Goal: Information Seeking & Learning: Compare options

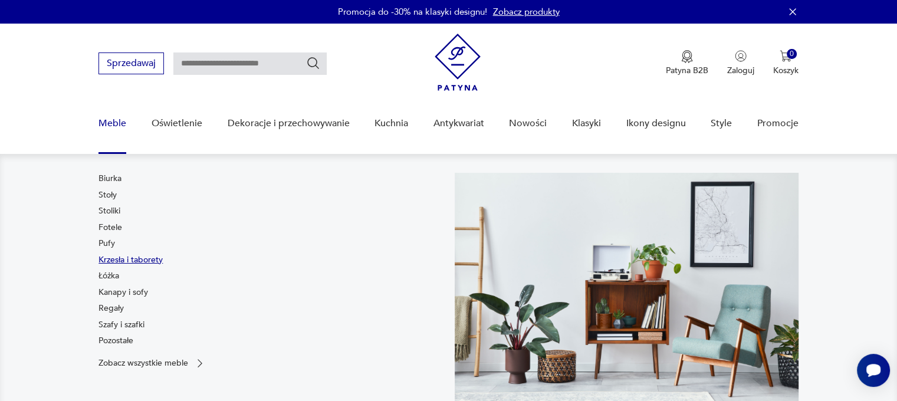
click at [116, 261] on link "Krzesła i taborety" at bounding box center [130, 260] width 64 height 12
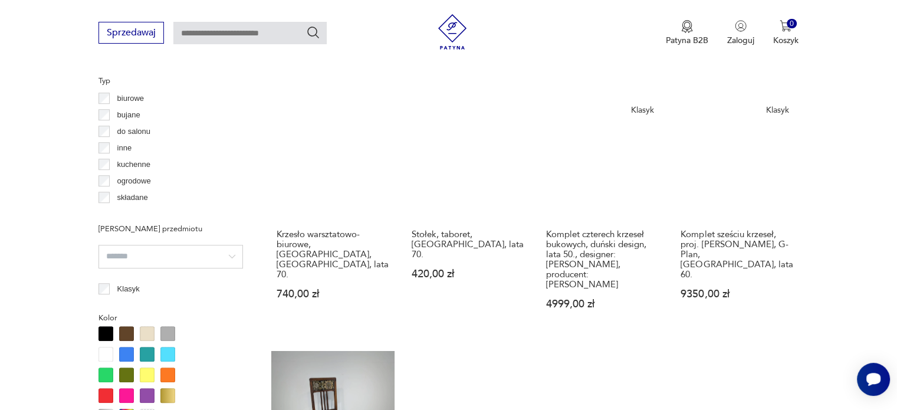
scroll to position [901, 0]
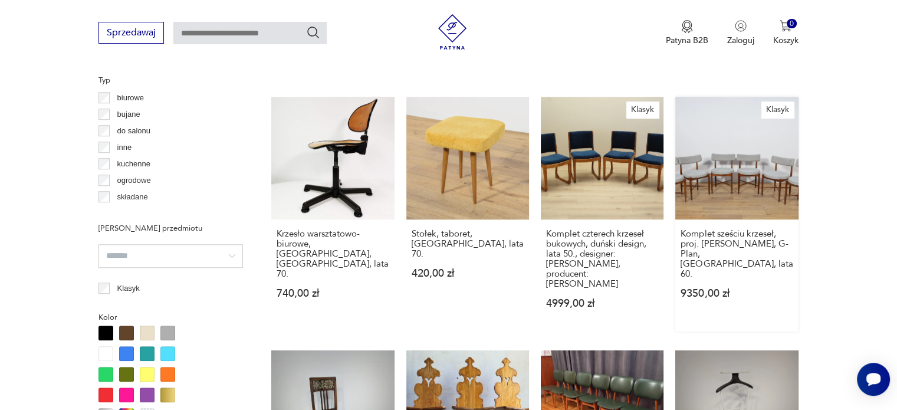
click at [758, 180] on link "Klasyk Komplet sześciu krzeseł, proj. [PERSON_NAME], G-Plan, [GEOGRAPHIC_DATA],…" at bounding box center [736, 214] width 123 height 235
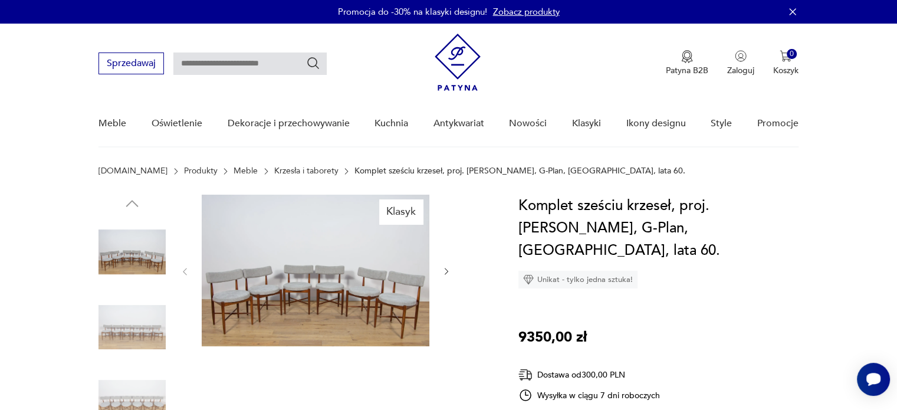
click at [446, 271] on icon "button" at bounding box center [447, 271] width 10 height 10
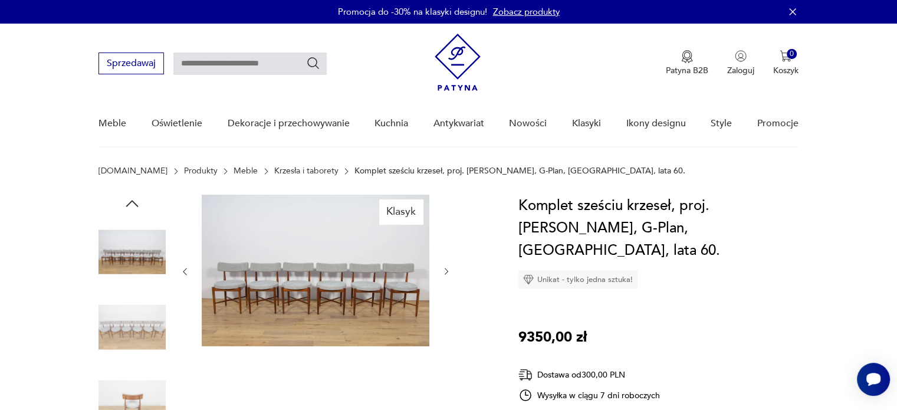
click at [447, 270] on icon "button" at bounding box center [447, 271] width 10 height 10
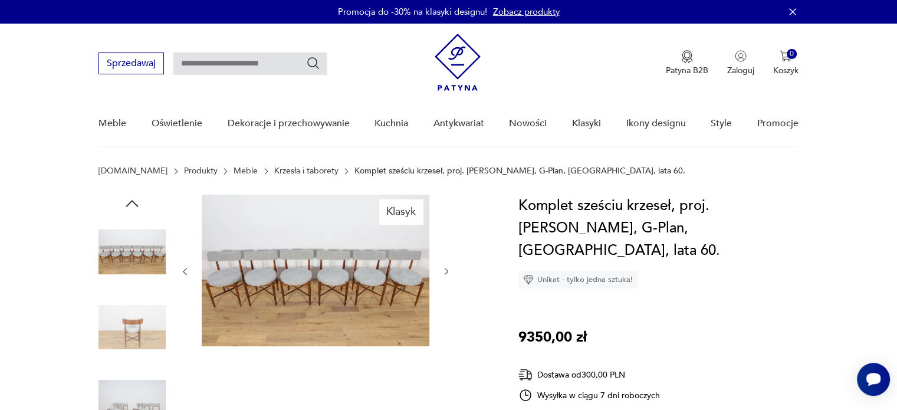
click at [447, 270] on icon "button" at bounding box center [447, 271] width 10 height 10
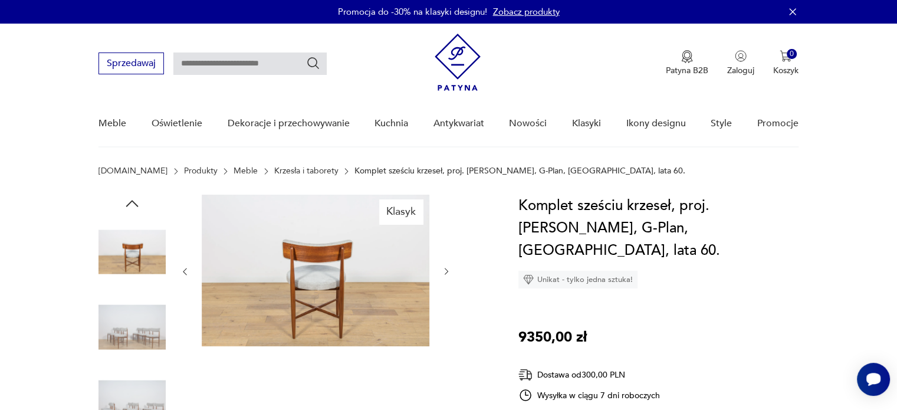
click at [448, 271] on icon "button" at bounding box center [447, 271] width 10 height 10
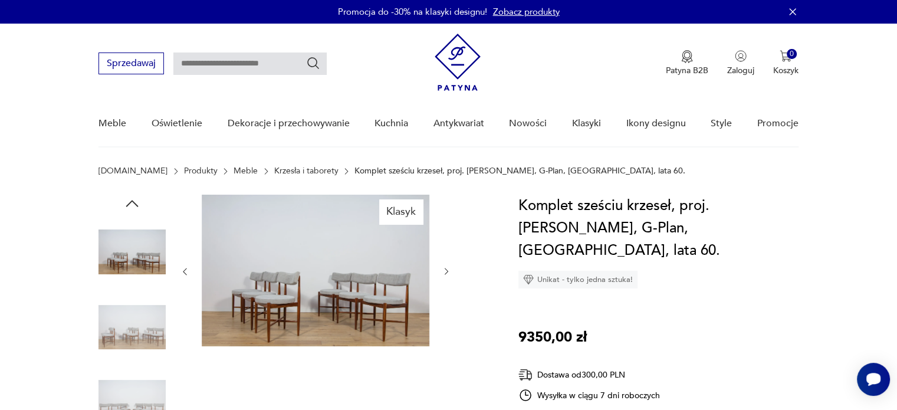
click at [361, 276] on img at bounding box center [316, 271] width 228 height 152
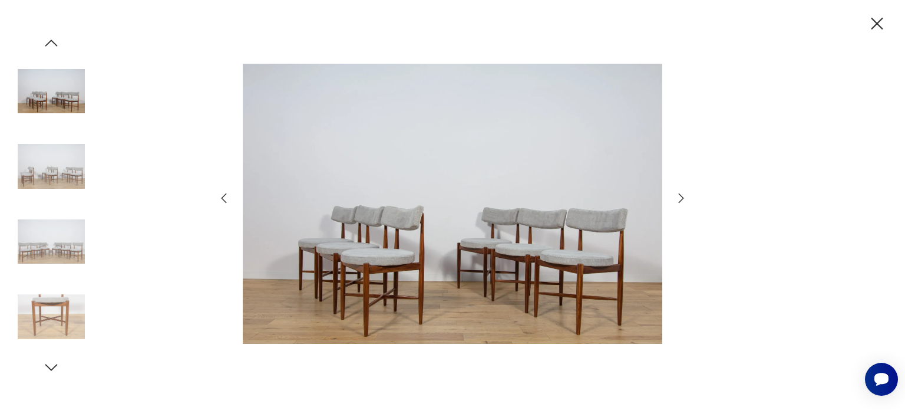
click at [673, 195] on div at bounding box center [453, 205] width 472 height 330
click at [674, 194] on icon "button" at bounding box center [681, 198] width 14 height 14
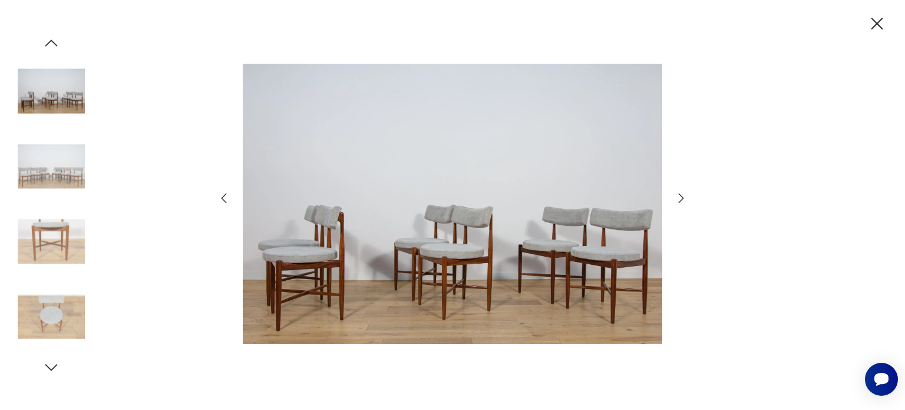
click at [677, 197] on icon "button" at bounding box center [681, 198] width 14 height 14
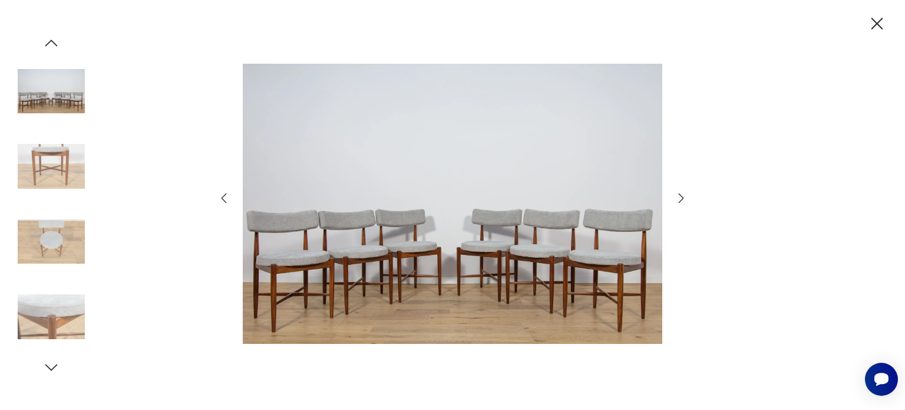
click at [677, 197] on icon "button" at bounding box center [681, 198] width 14 height 14
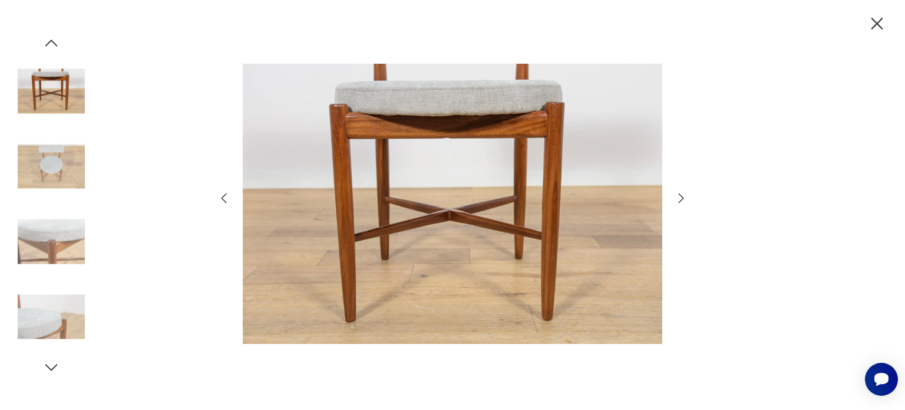
click at [677, 197] on icon "button" at bounding box center [681, 198] width 14 height 14
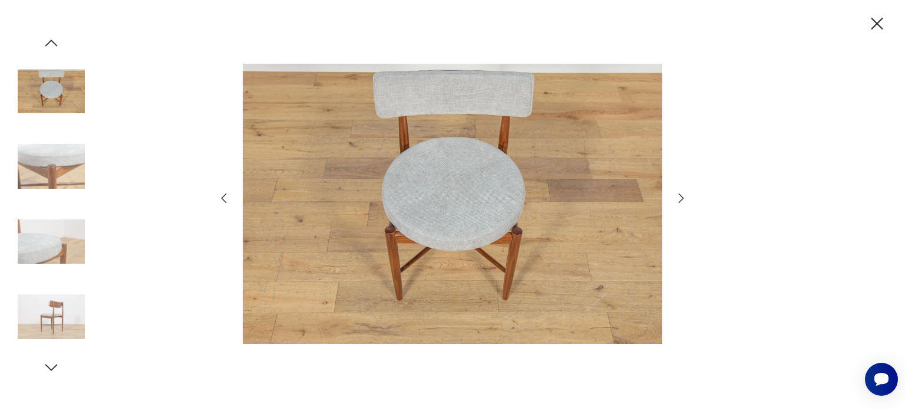
click at [676, 202] on icon "button" at bounding box center [681, 198] width 14 height 14
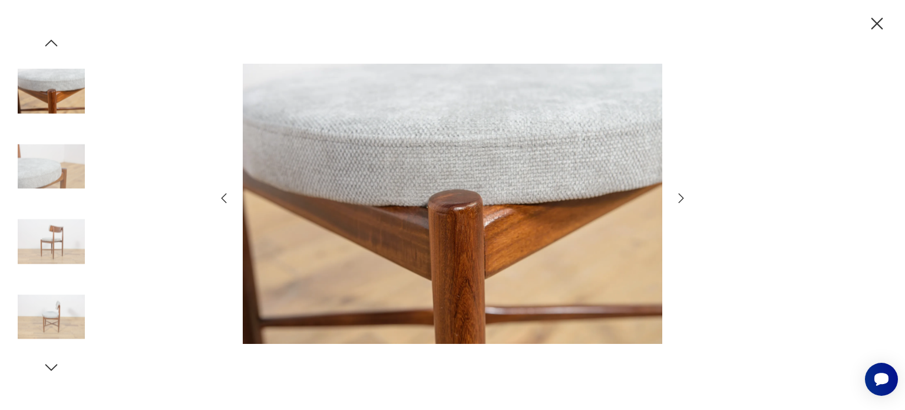
drag, startPoint x: 872, startPoint y: 24, endPoint x: 868, endPoint y: 30, distance: 7.5
click at [872, 25] on icon "button" at bounding box center [877, 24] width 21 height 21
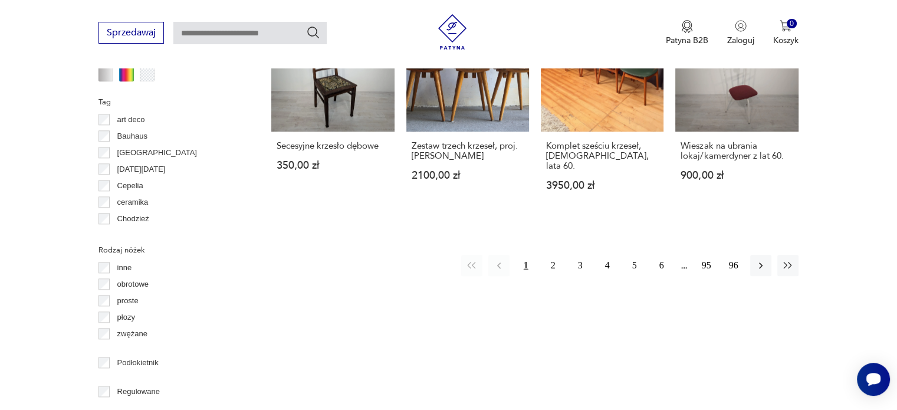
scroll to position [1246, 0]
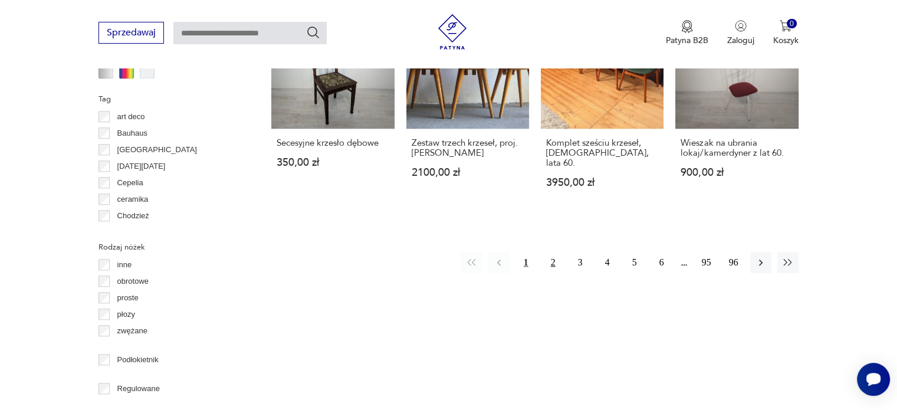
click at [548, 252] on button "2" at bounding box center [552, 262] width 21 height 21
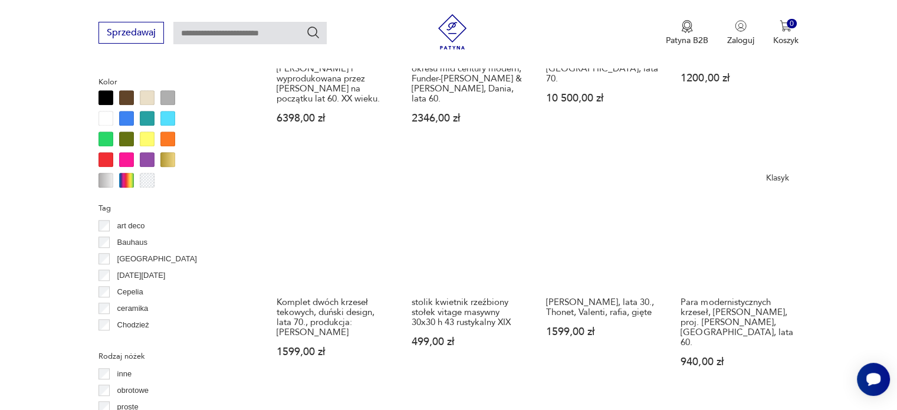
scroll to position [1315, 0]
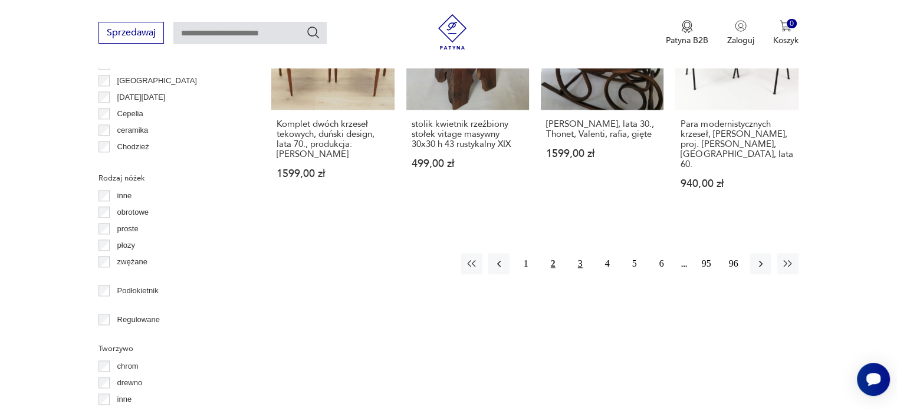
click at [579, 253] on button "3" at bounding box center [579, 263] width 21 height 21
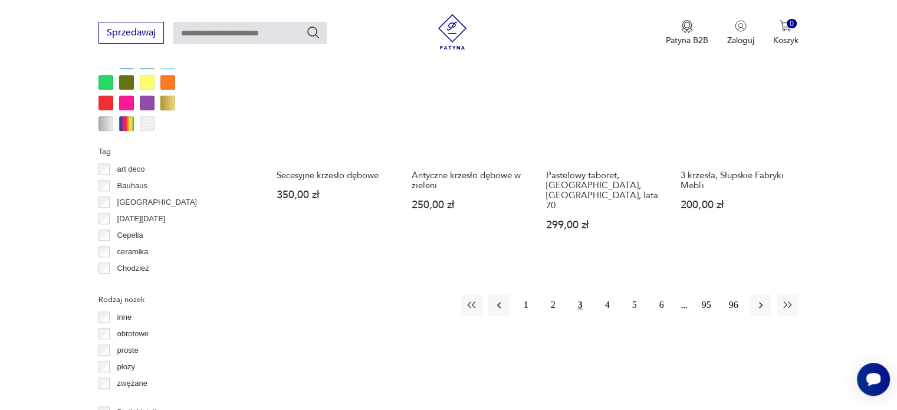
scroll to position [1197, 0]
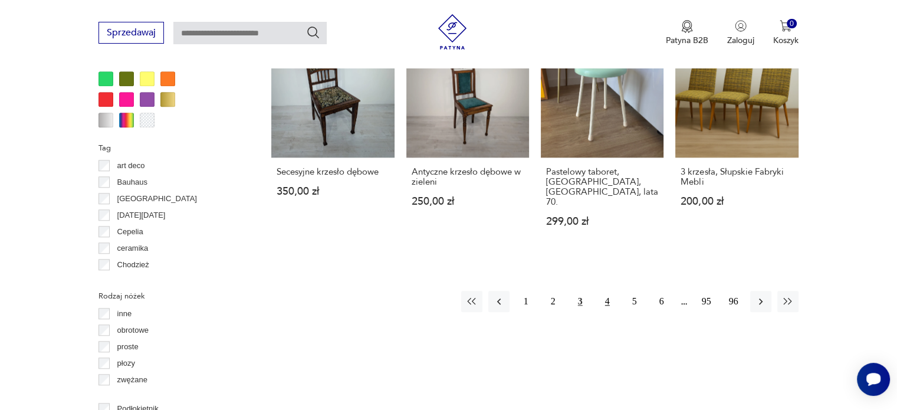
click at [604, 291] on button "4" at bounding box center [607, 301] width 21 height 21
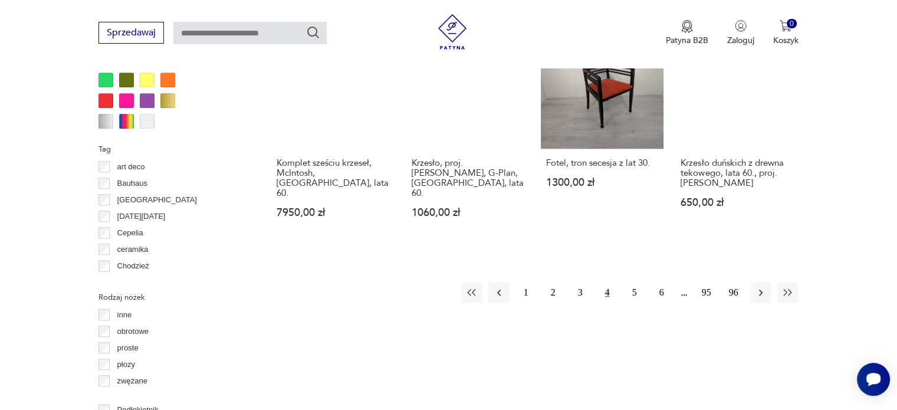
scroll to position [1197, 0]
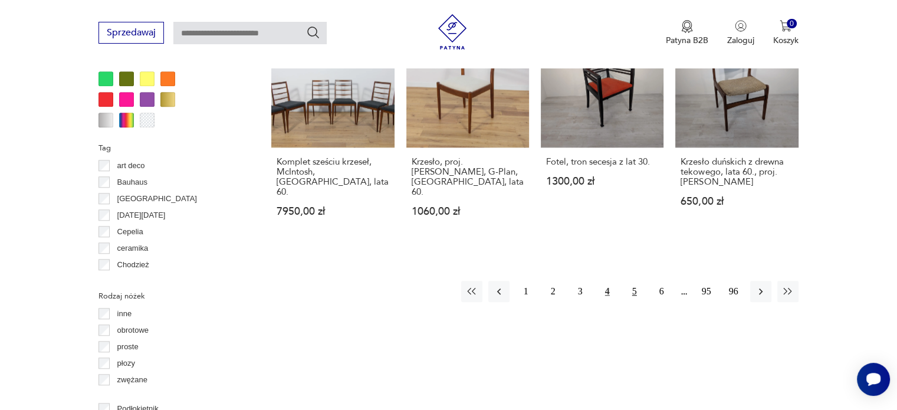
click at [631, 281] on button "5" at bounding box center [634, 291] width 21 height 21
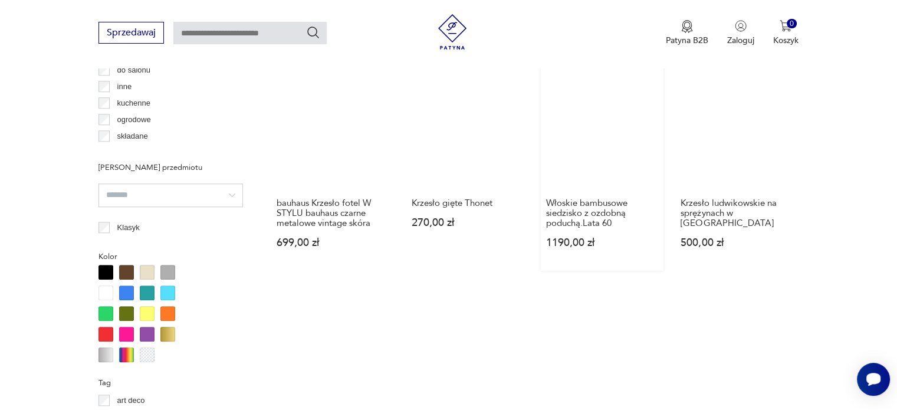
scroll to position [1079, 0]
